Goal: Transaction & Acquisition: Book appointment/travel/reservation

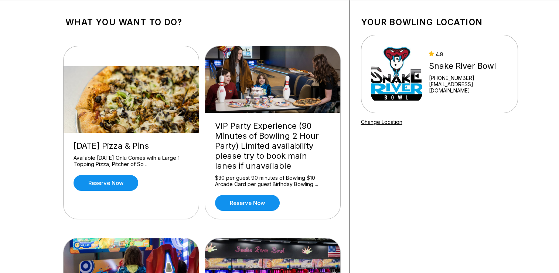
scroll to position [38, 0]
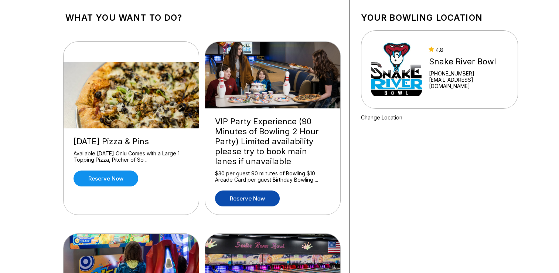
click at [244, 199] on link "Reserve now" at bounding box center [247, 198] width 65 height 16
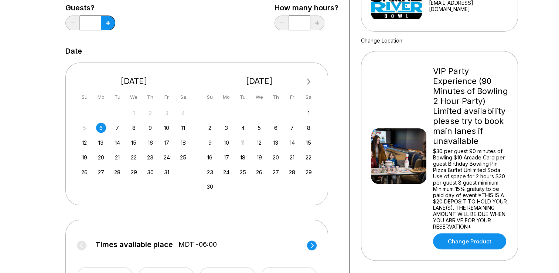
scroll to position [116, 0]
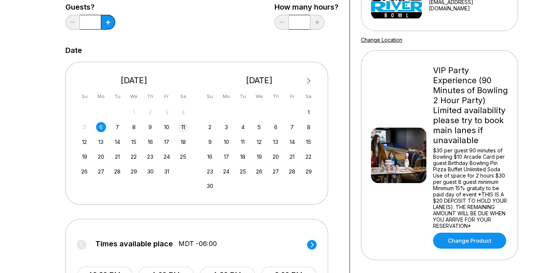
click at [180, 128] on div "11" at bounding box center [183, 127] width 10 height 10
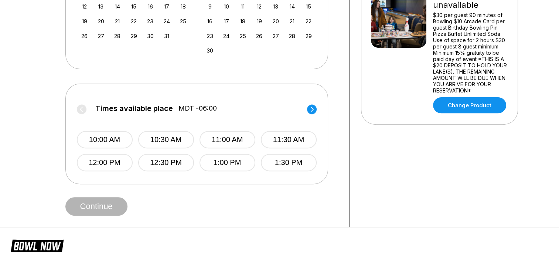
scroll to position [253, 0]
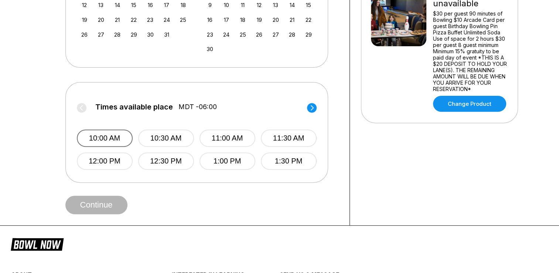
click at [116, 138] on button "10:00 AM" at bounding box center [105, 137] width 56 height 17
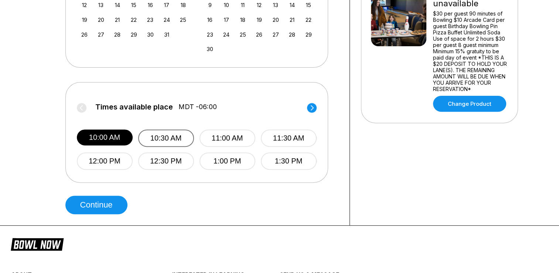
click at [178, 137] on button "10:30 AM" at bounding box center [166, 137] width 56 height 17
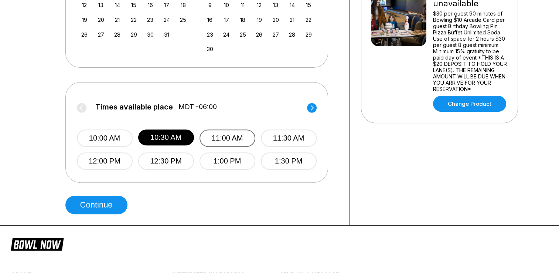
click at [220, 136] on button "11:00 AM" at bounding box center [228, 137] width 56 height 17
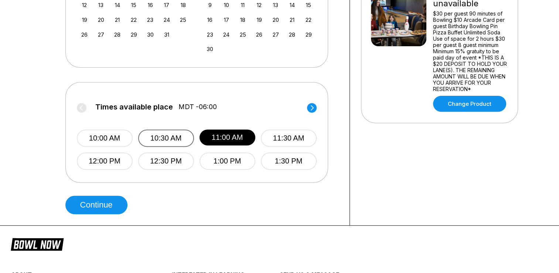
click at [173, 138] on button "10:30 AM" at bounding box center [166, 137] width 56 height 17
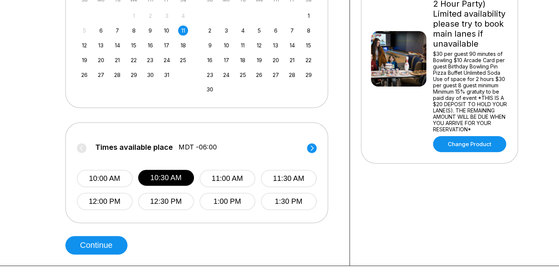
scroll to position [212, 0]
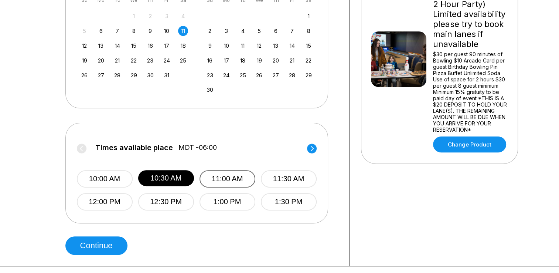
click at [228, 180] on button "11:00 AM" at bounding box center [228, 178] width 56 height 17
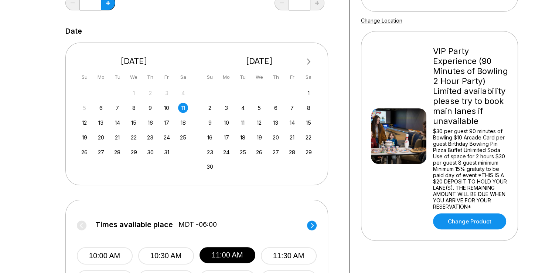
scroll to position [136, 0]
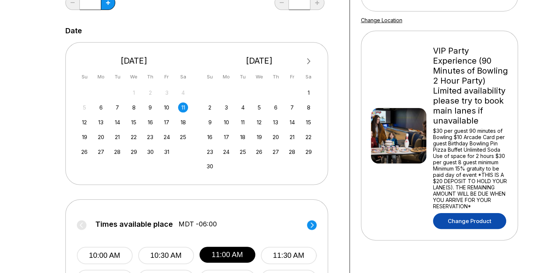
click at [467, 219] on link "Change Product" at bounding box center [469, 221] width 73 height 16
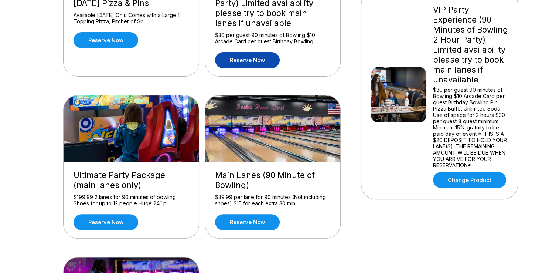
scroll to position [176, 0]
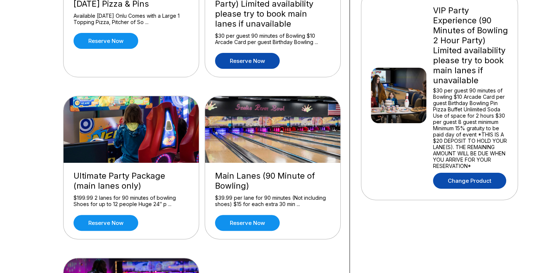
click at [484, 178] on link "Change Product" at bounding box center [469, 181] width 73 height 16
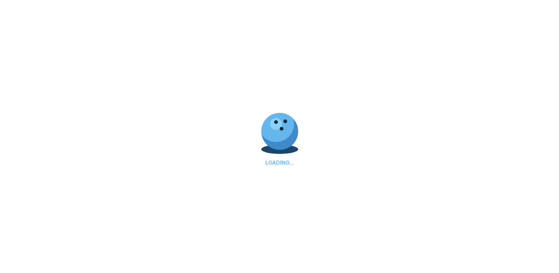
scroll to position [0, 0]
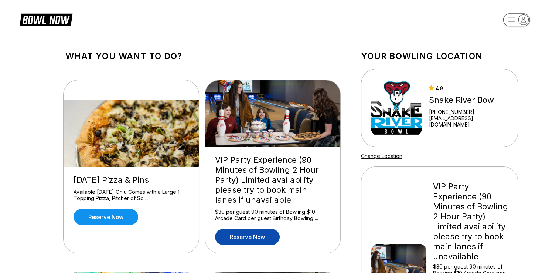
click at [257, 241] on link "Reserve now" at bounding box center [247, 237] width 65 height 16
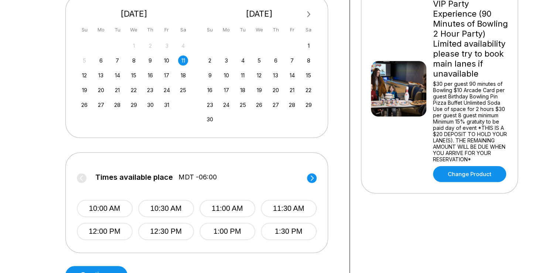
scroll to position [183, 0]
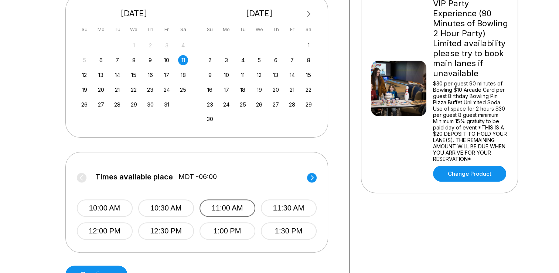
click at [225, 210] on button "11:00 AM" at bounding box center [228, 207] width 56 height 17
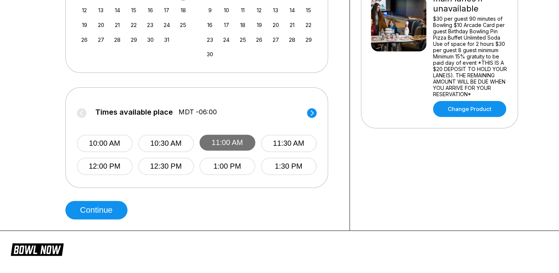
scroll to position [248, 0]
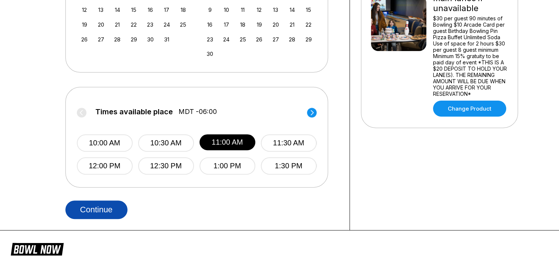
click at [110, 217] on button "Continue" at bounding box center [96, 209] width 62 height 18
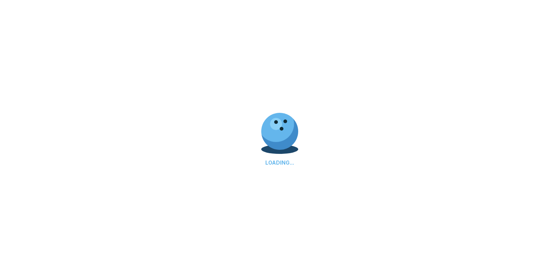
select select "**"
